Goal: Task Accomplishment & Management: Manage account settings

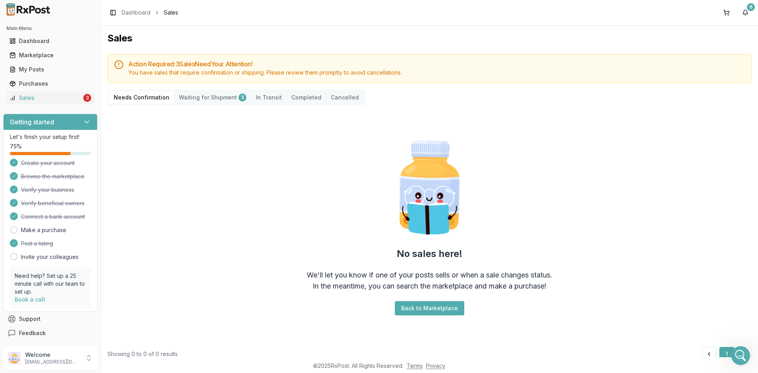
scroll to position [1273, 0]
click at [52, 39] on div "Dashboard" at bounding box center [50, 41] width 82 height 8
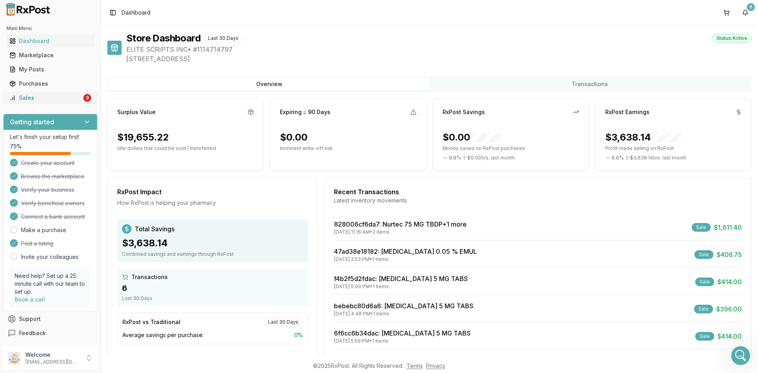
click at [39, 102] on link "Sales 3" at bounding box center [50, 98] width 88 height 14
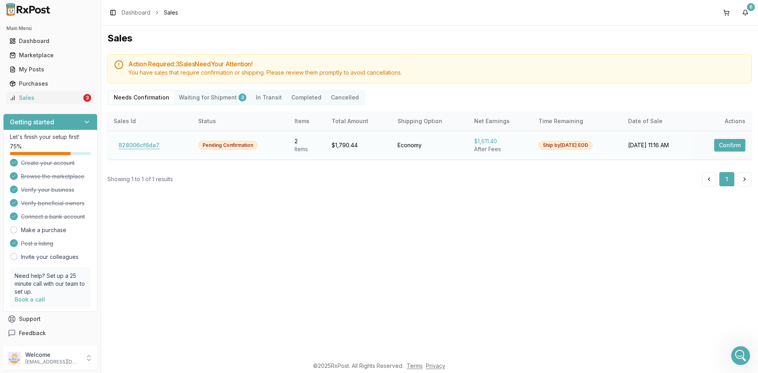
click at [139, 150] on button "828006cf6da7" at bounding box center [139, 145] width 51 height 13
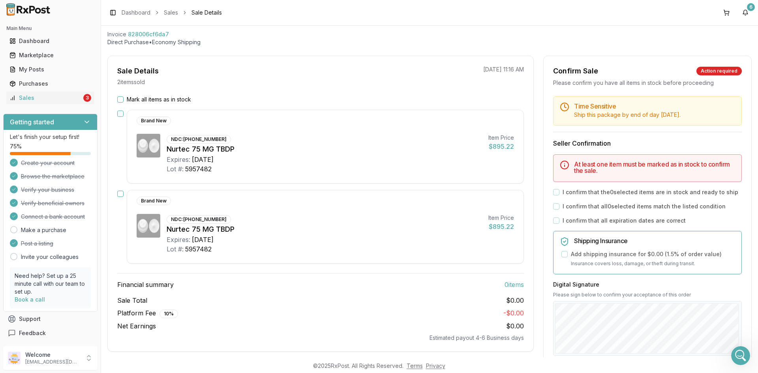
scroll to position [79, 0]
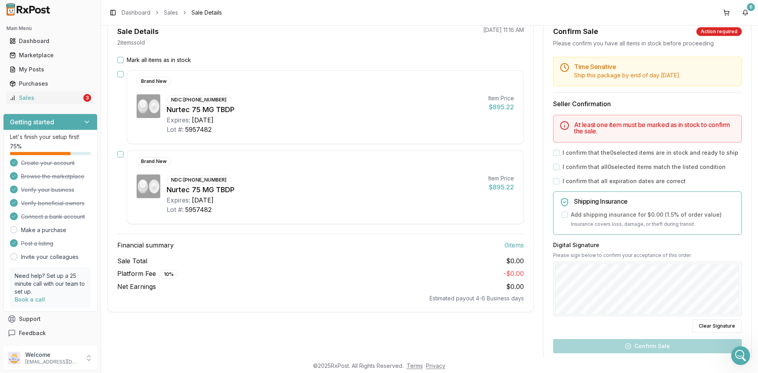
click at [123, 75] on button "button" at bounding box center [120, 74] width 6 height 6
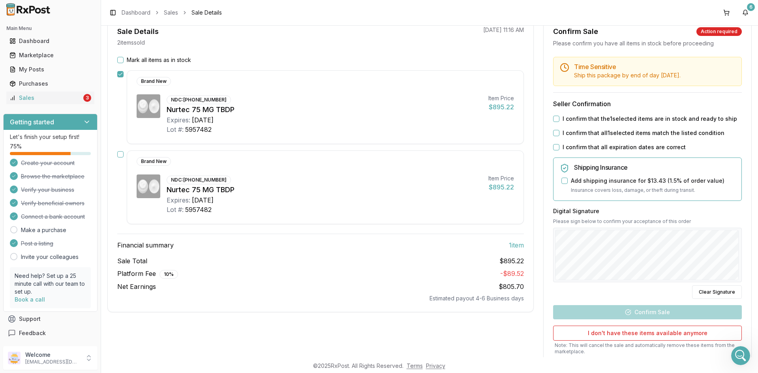
click at [121, 156] on button "button" at bounding box center [120, 154] width 6 height 6
click at [556, 122] on button "I confirm that the 2 selected items are in stock and ready to ship" at bounding box center [556, 119] width 6 height 6
click at [553, 136] on button "I confirm that all 2 selected items match the listed condition" at bounding box center [556, 133] width 6 height 6
click at [554, 160] on div "Time Sensitive Ship this package by end of day Wednesday, September 17th . Sell…" at bounding box center [648, 224] width 208 height 334
click at [554, 151] on div "I confirm that all expiration dates are correct" at bounding box center [647, 147] width 189 height 8
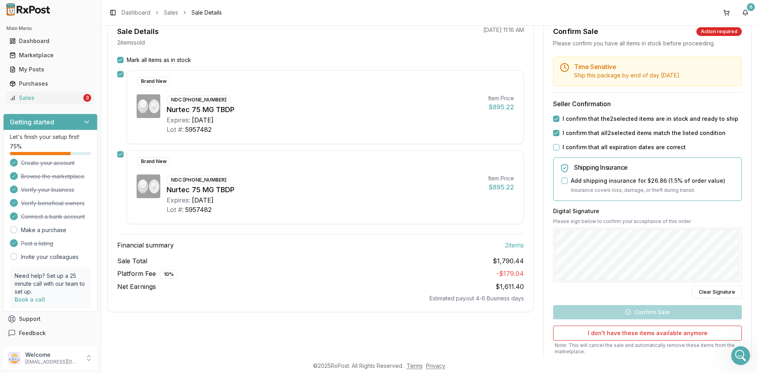
click at [556, 150] on button "I confirm that all expiration dates are correct" at bounding box center [556, 147] width 6 height 6
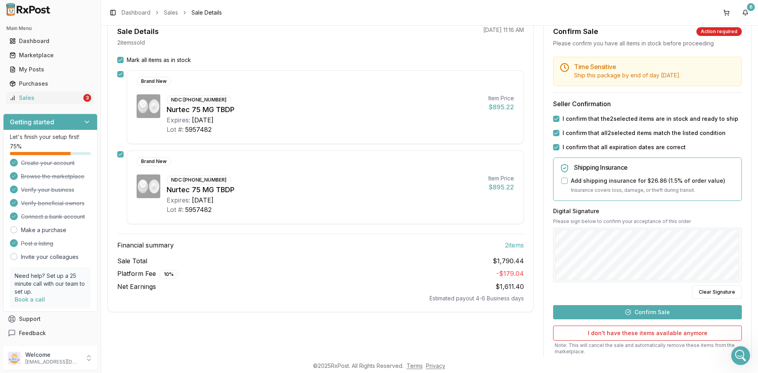
click at [701, 315] on button "Confirm Sale" at bounding box center [647, 312] width 189 height 14
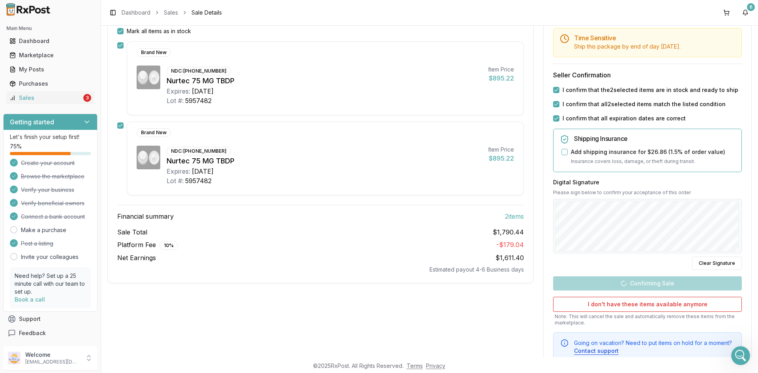
scroll to position [118, 0]
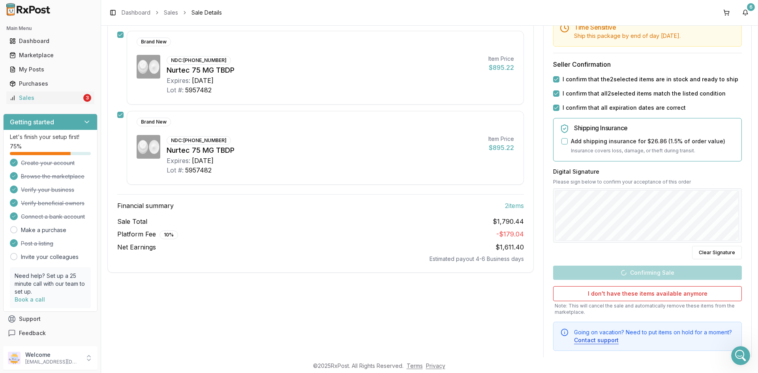
click at [105, 252] on div "Back to Sales Sale Details Pending Confirmation Invoice 828006cf6da7 Direct Pur…" at bounding box center [429, 192] width 657 height 332
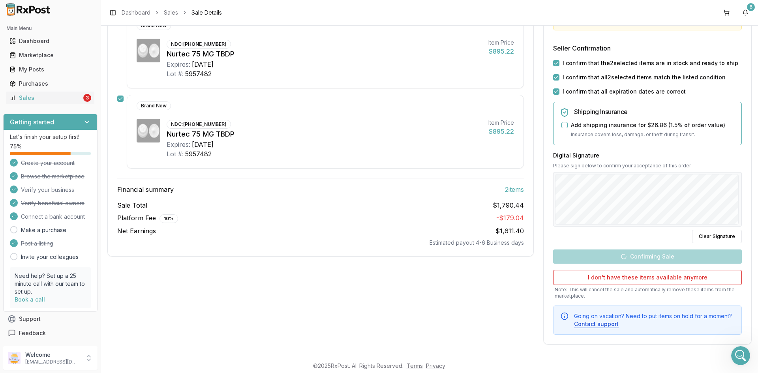
scroll to position [0, 0]
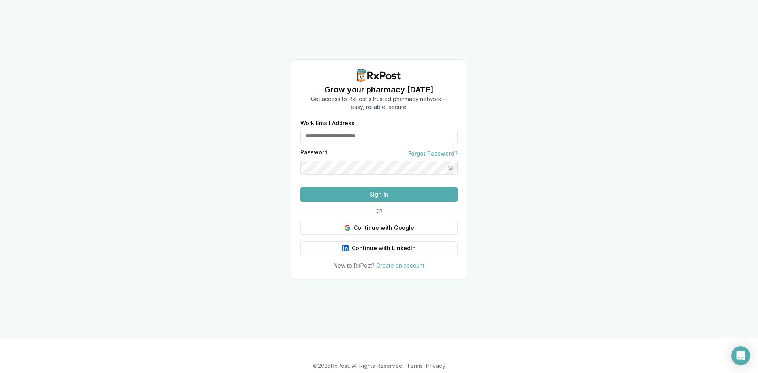
type input "**********"
click at [400, 190] on button "Sign In" at bounding box center [379, 195] width 157 height 14
click at [360, 202] on button "Sign In" at bounding box center [379, 195] width 157 height 14
click at [382, 202] on button "Sign In" at bounding box center [379, 195] width 157 height 14
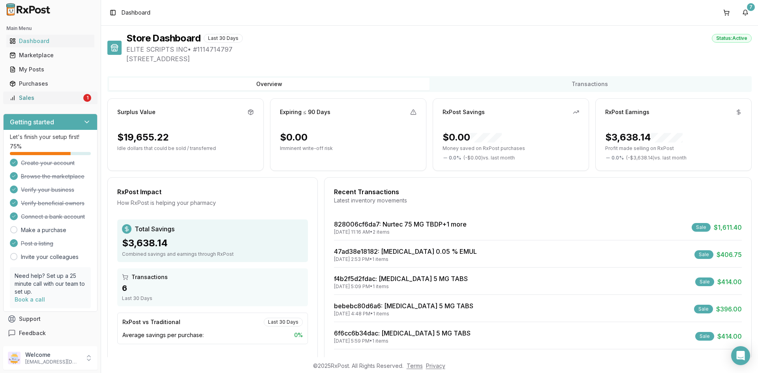
click at [42, 93] on link "Sales 1" at bounding box center [50, 98] width 88 height 14
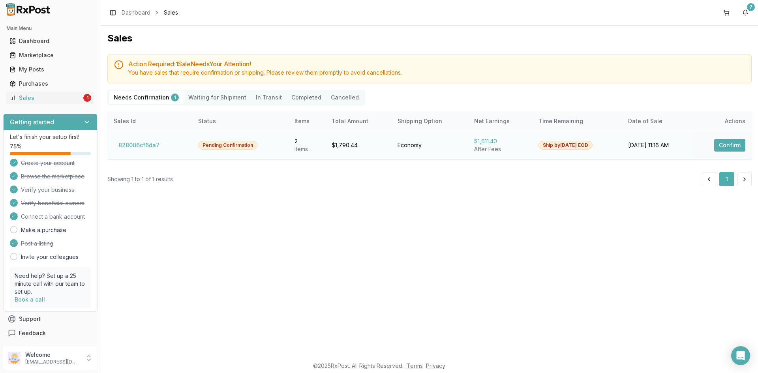
click at [728, 148] on button "Confirm" at bounding box center [729, 145] width 31 height 13
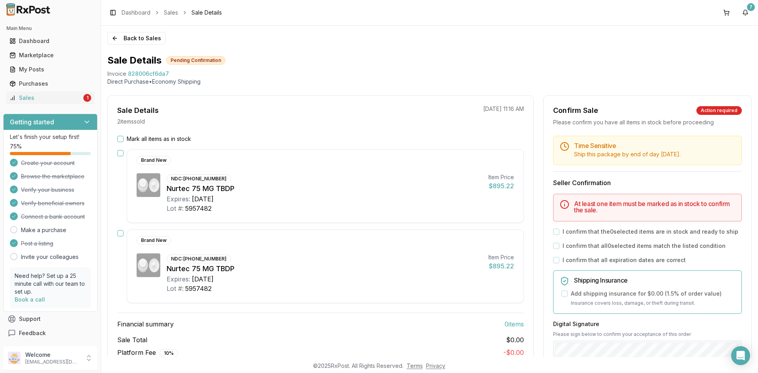
click at [119, 137] on button "Mark all items as in stock" at bounding box center [120, 139] width 6 height 6
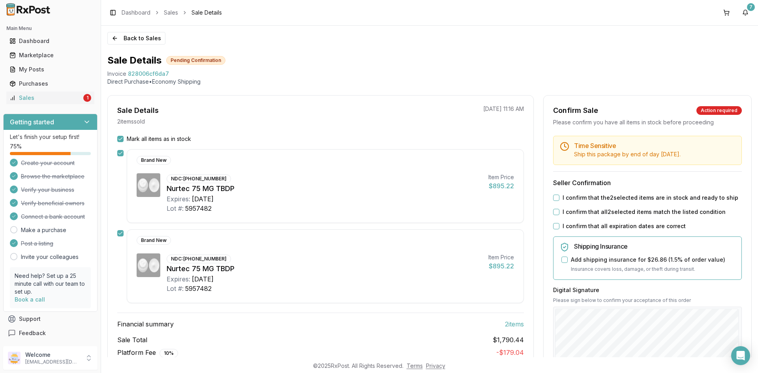
click at [577, 202] on label "I confirm that the 2 selected items are in stock and ready to ship" at bounding box center [651, 198] width 176 height 8
click at [560, 201] on button "I confirm that the 2 selected items are in stock and ready to ship" at bounding box center [556, 198] width 6 height 6
click at [577, 215] on div "Time Sensitive Ship this package by end of day Wednesday, September 17th . Sell…" at bounding box center [648, 303] width 208 height 334
click at [571, 216] on label "I confirm that all 2 selected items match the listed condition" at bounding box center [644, 212] width 163 height 8
click at [560, 215] on button "I confirm that all 2 selected items match the listed condition" at bounding box center [556, 212] width 6 height 6
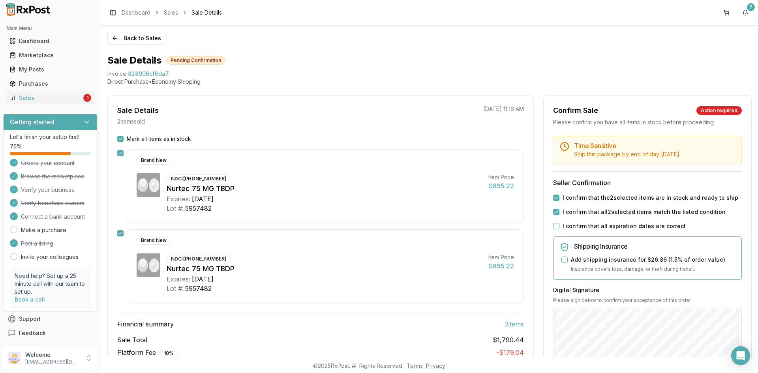
click at [568, 230] on label "I confirm that all expiration dates are correct" at bounding box center [624, 226] width 123 height 8
click at [560, 229] on button "I confirm that all expiration dates are correct" at bounding box center [556, 226] width 6 height 6
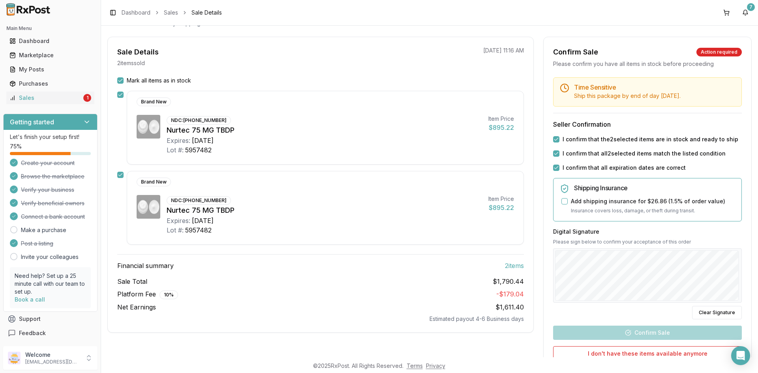
scroll to position [118, 0]
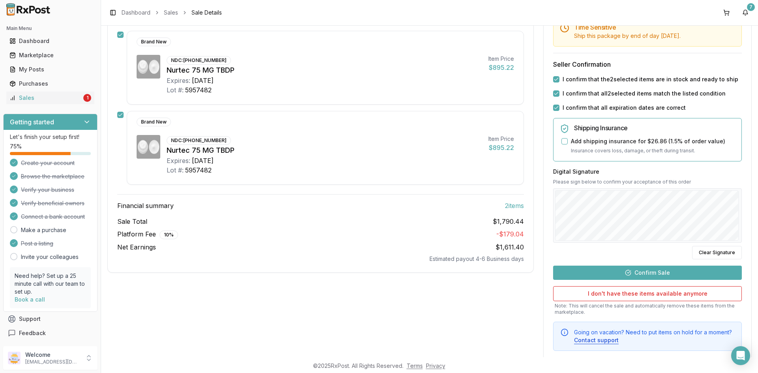
click at [690, 280] on button "Confirm Sale" at bounding box center [647, 273] width 189 height 14
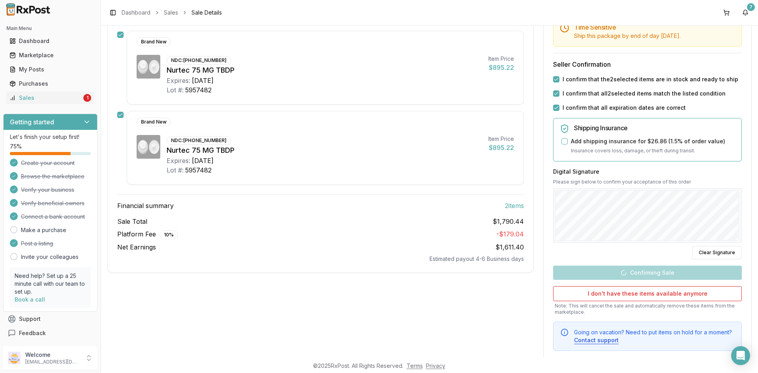
scroll to position [32, 0]
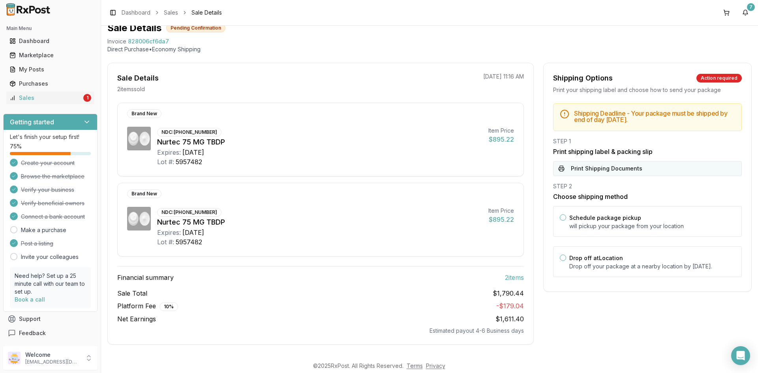
click at [589, 169] on button "Print Shipping Documents" at bounding box center [647, 168] width 189 height 15
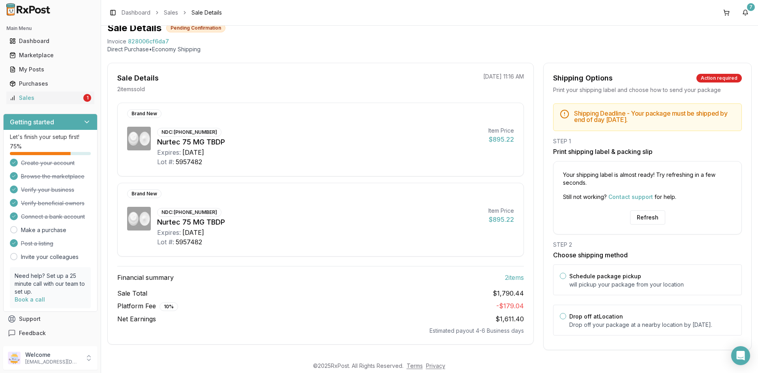
click at [529, 249] on div "Brand New NDC: 72618-3000-02 Nurtec 75 MG TBDP Expires: 2028-05-31 Lot #: 59574…" at bounding box center [321, 219] width 426 height 232
click at [638, 218] on button "Refresh" at bounding box center [647, 218] width 35 height 14
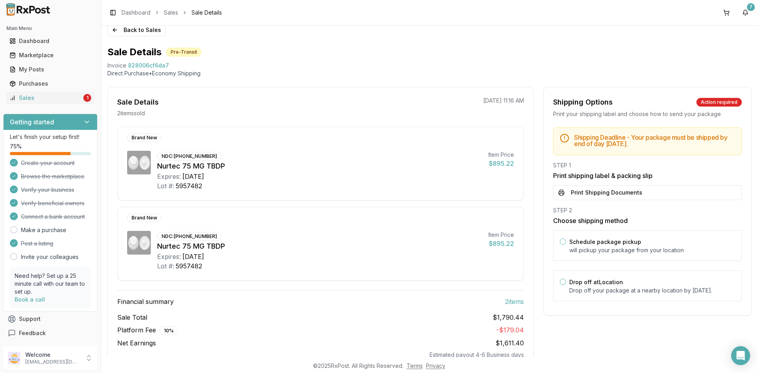
scroll to position [32, 0]
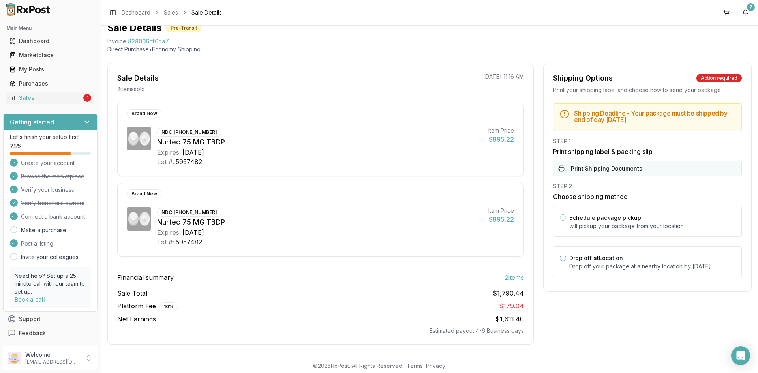
click at [583, 171] on button "Print Shipping Documents" at bounding box center [647, 168] width 189 height 15
click at [57, 102] on div "Sales" at bounding box center [45, 98] width 72 height 8
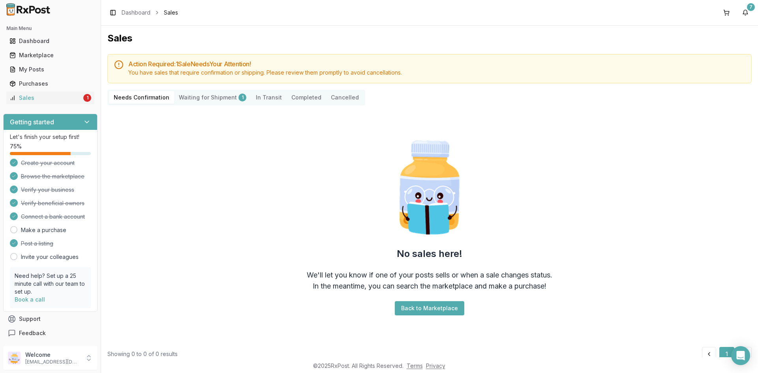
click at [199, 98] on Shipment "Waiting for Shipment 1" at bounding box center [212, 97] width 77 height 13
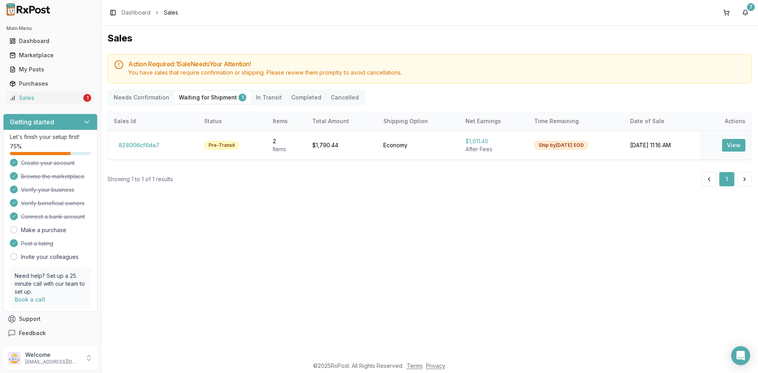
click at [254, 96] on Transit "In Transit" at bounding box center [269, 97] width 36 height 13
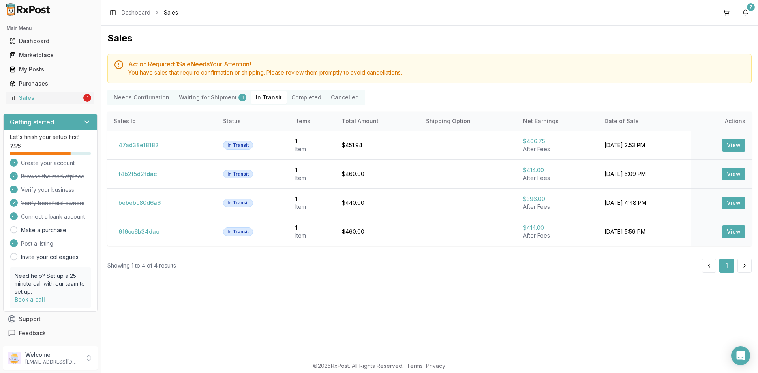
click at [297, 99] on button "Completed" at bounding box center [306, 97] width 39 height 13
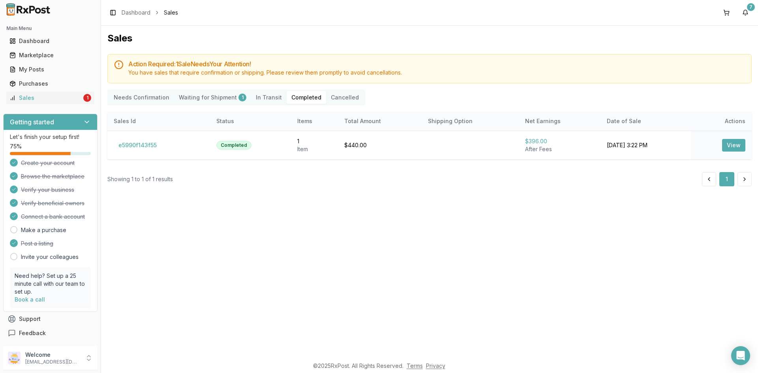
click at [326, 97] on button "Cancelled" at bounding box center [345, 97] width 38 height 13
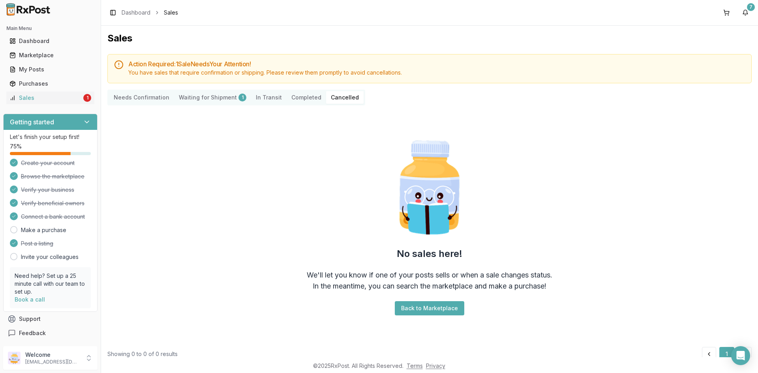
click at [164, 103] on Confirmation "Needs Confirmation" at bounding box center [141, 97] width 65 height 13
